Goal: Transaction & Acquisition: Obtain resource

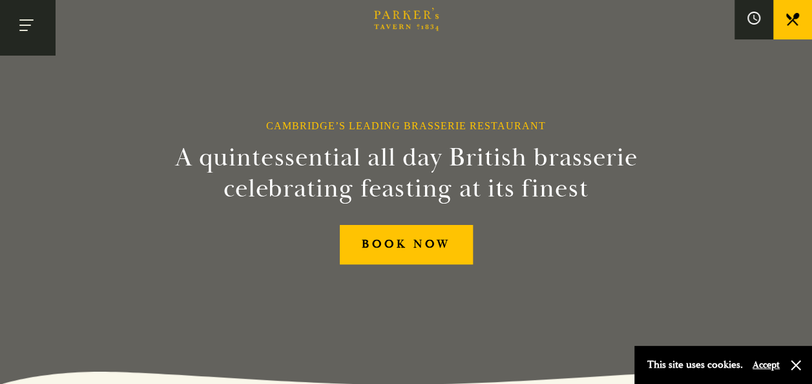
click at [44, 36] on button "Toggle navigation" at bounding box center [27, 27] width 55 height 55
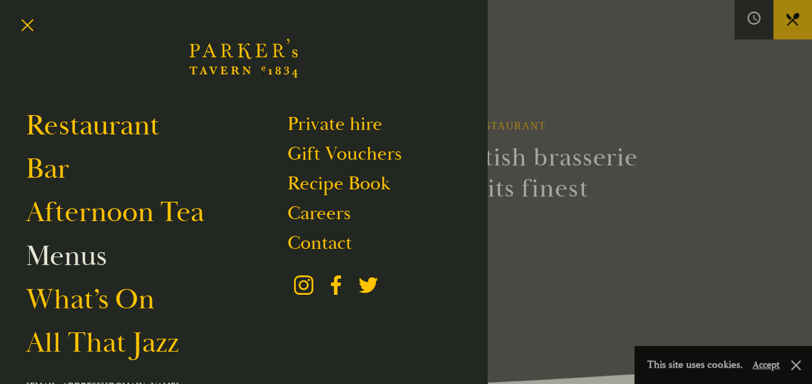
click at [83, 257] on link "Menus" at bounding box center [66, 256] width 81 height 36
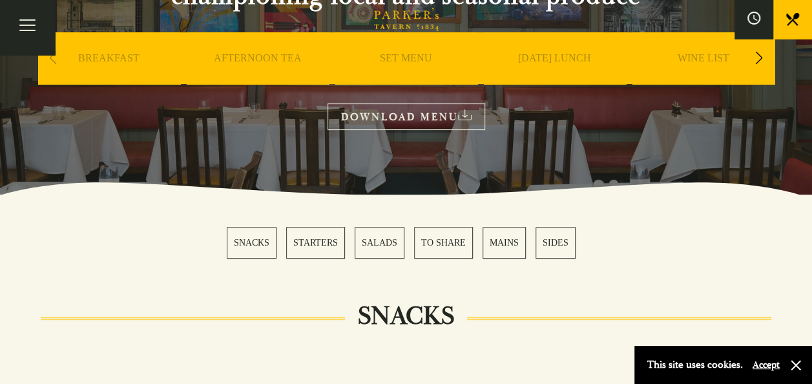
scroll to position [194, 0]
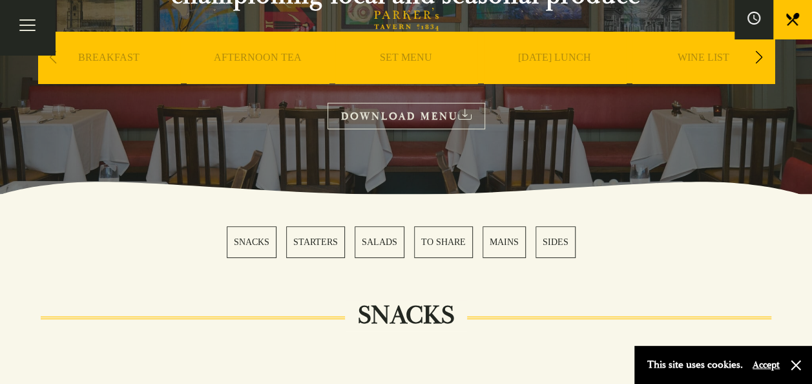
click at [406, 57] on link "SET MENU" at bounding box center [406, 77] width 52 height 52
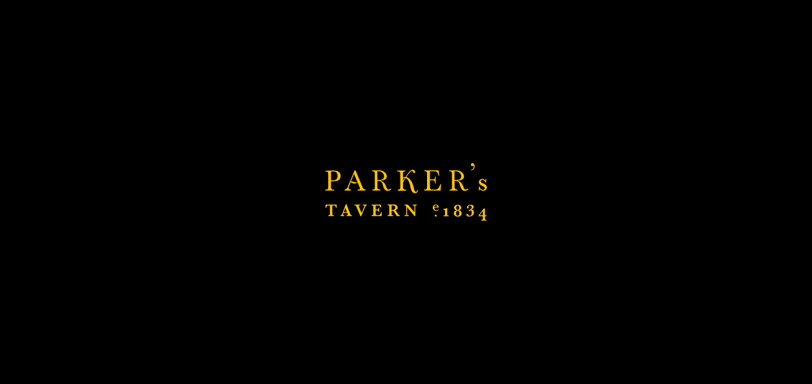
scroll to position [682, 0]
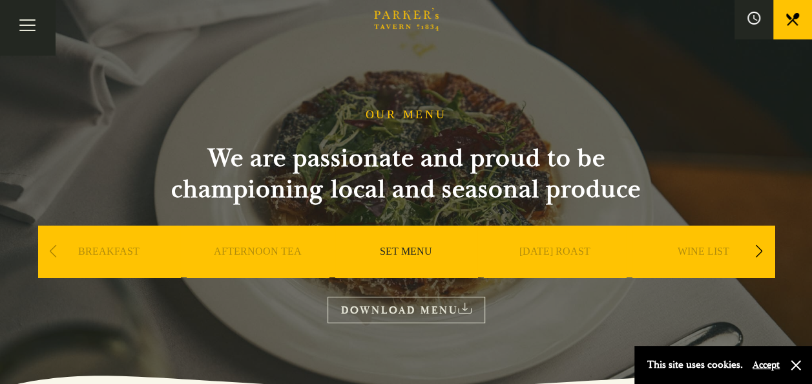
click at [400, 319] on link "DOWNLOAD MENU" at bounding box center [406, 309] width 158 height 26
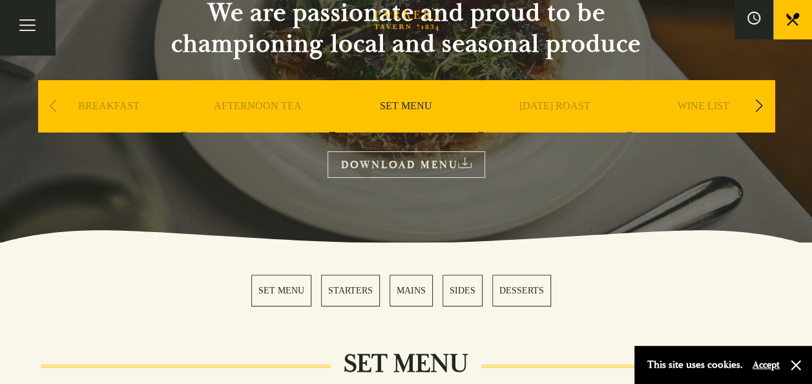
scroll to position [134, 0]
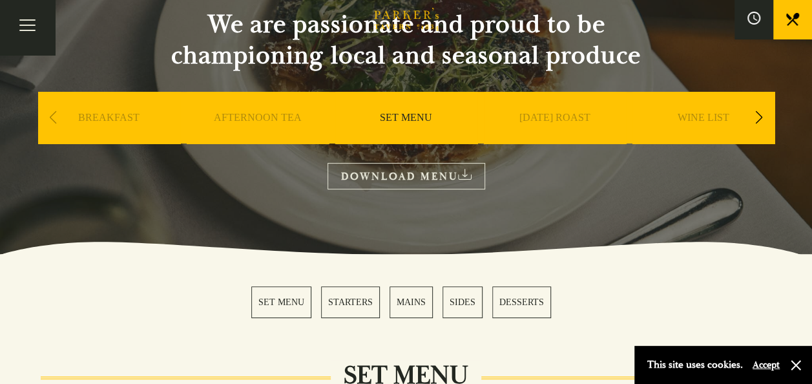
click at [758, 111] on div "Next slide" at bounding box center [759, 117] width 17 height 28
click at [565, 109] on div "A LA CARTE" at bounding box center [555, 137] width 142 height 90
click at [565, 115] on link "A LA CARTE" at bounding box center [554, 137] width 60 height 52
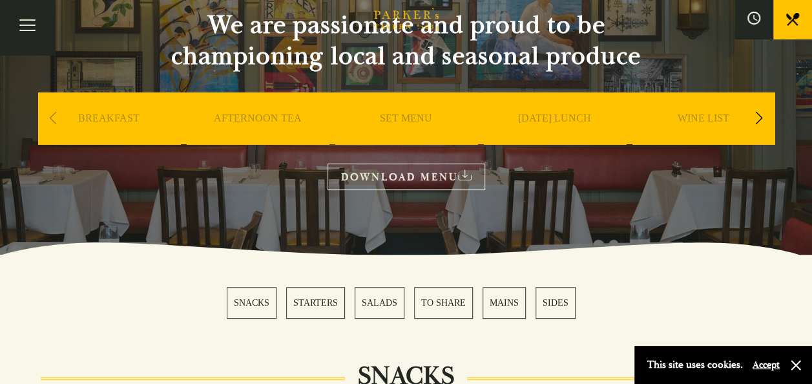
scroll to position [143, 0]
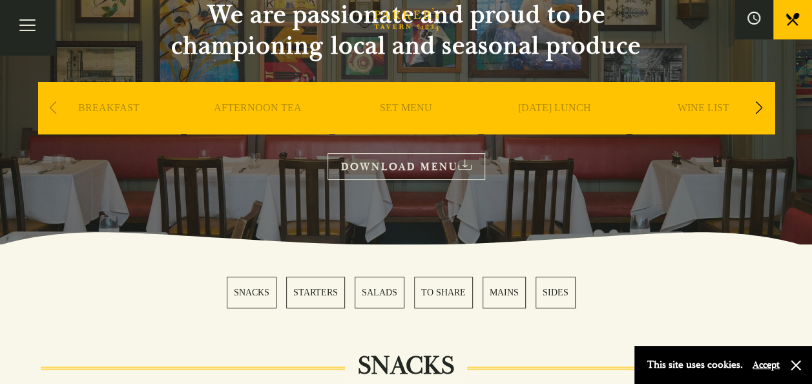
click at [408, 167] on link "DOWNLOAD MENU" at bounding box center [406, 166] width 158 height 26
